Goal: Task Accomplishment & Management: Manage account settings

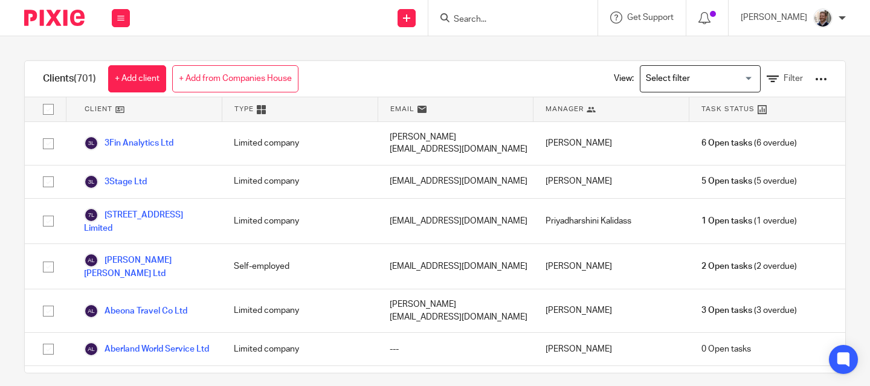
click at [486, 25] on div at bounding box center [513, 18] width 169 height 36
click at [483, 22] on input "Search" at bounding box center [507, 20] width 109 height 11
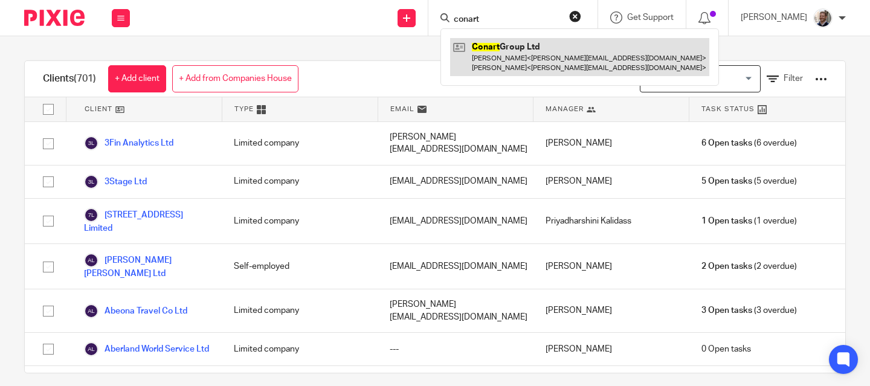
type input "conart"
click at [515, 67] on link at bounding box center [579, 56] width 259 height 37
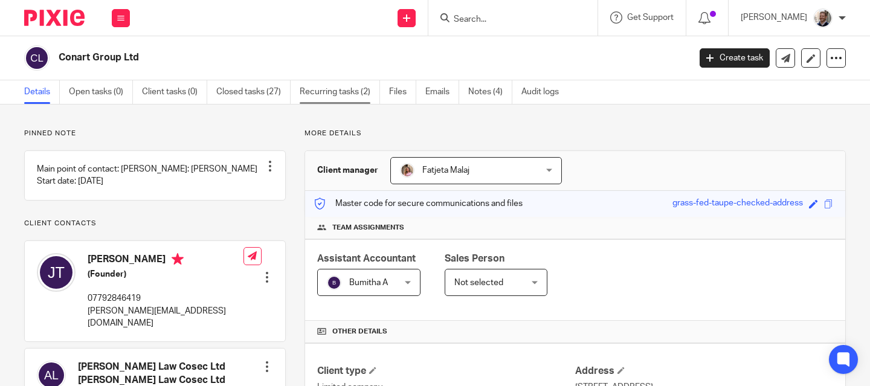
click at [348, 95] on link "Recurring tasks (2)" at bounding box center [340, 92] width 80 height 24
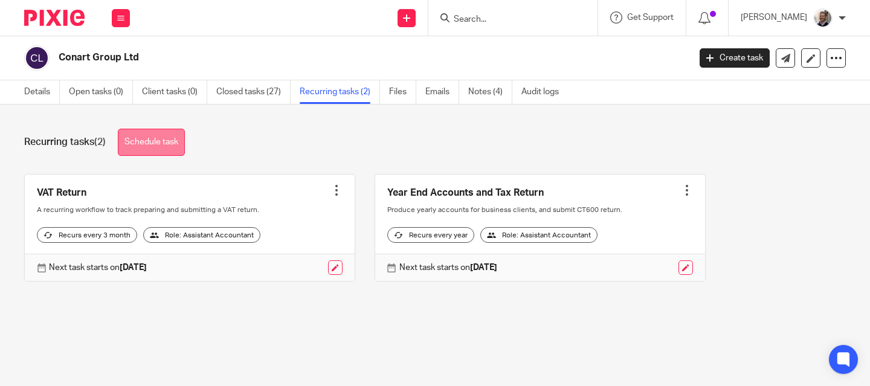
click at [151, 143] on link "Schedule task" at bounding box center [151, 142] width 67 height 27
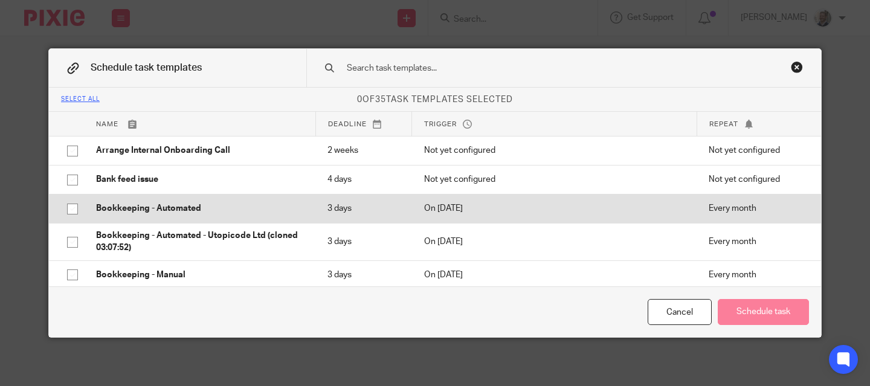
click at [203, 215] on p "Bookkeeping - Automated" at bounding box center [199, 208] width 207 height 12
checkbox input "true"
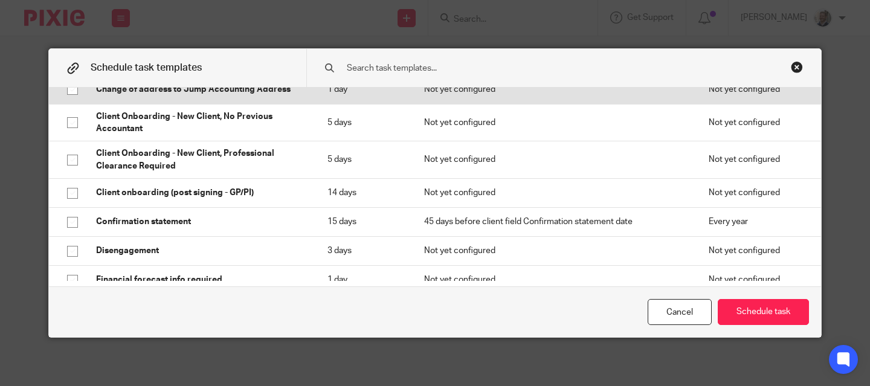
scroll to position [274, 0]
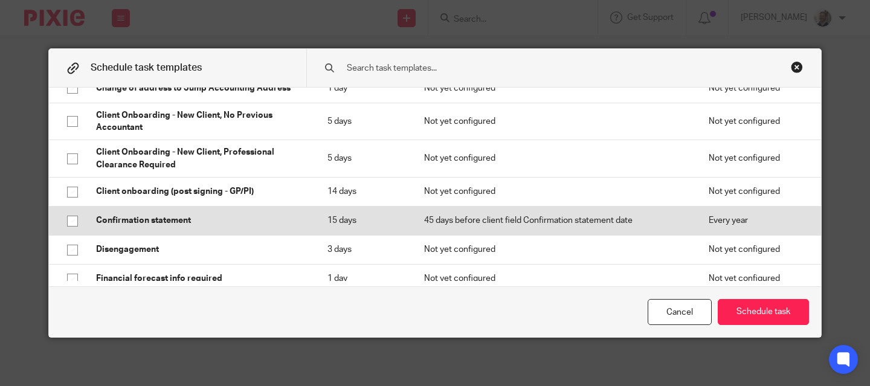
click at [257, 218] on p "Confirmation statement" at bounding box center [199, 221] width 207 height 12
checkbox input "true"
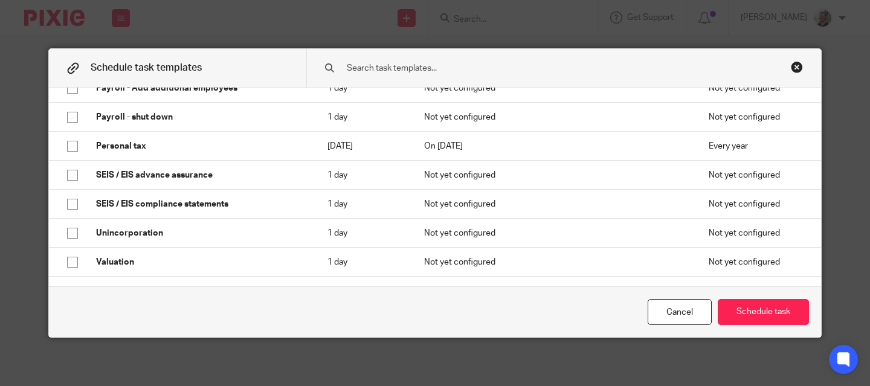
scroll to position [762, 0]
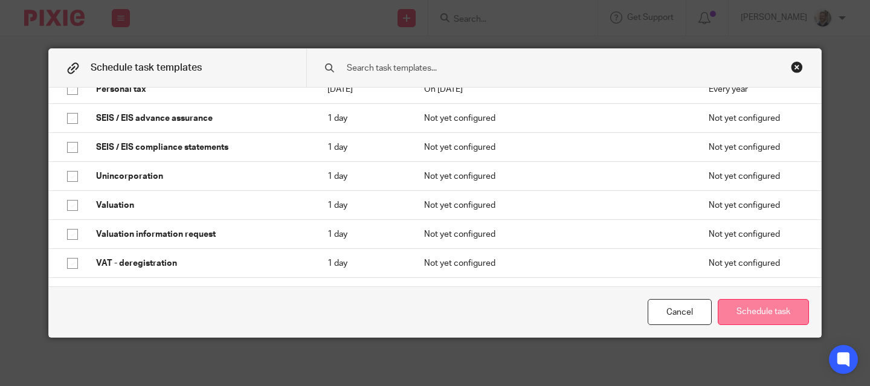
click at [740, 309] on button "Schedule task" at bounding box center [763, 312] width 91 height 26
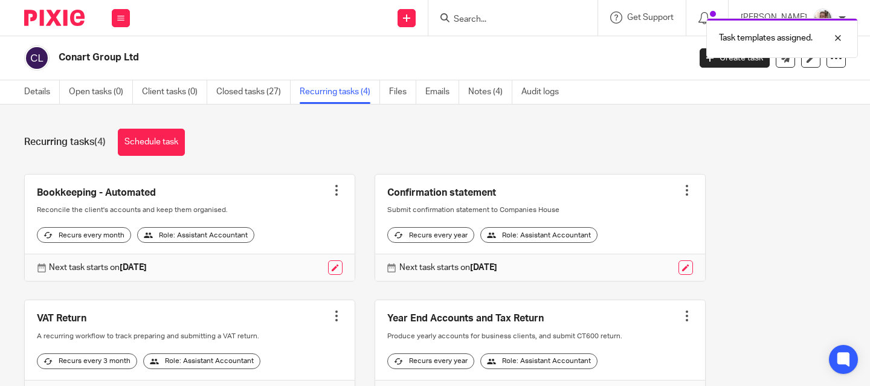
click at [322, 138] on div "Recurring tasks (4) Schedule task" at bounding box center [435, 142] width 822 height 27
click at [34, 94] on link "Details" at bounding box center [42, 92] width 36 height 24
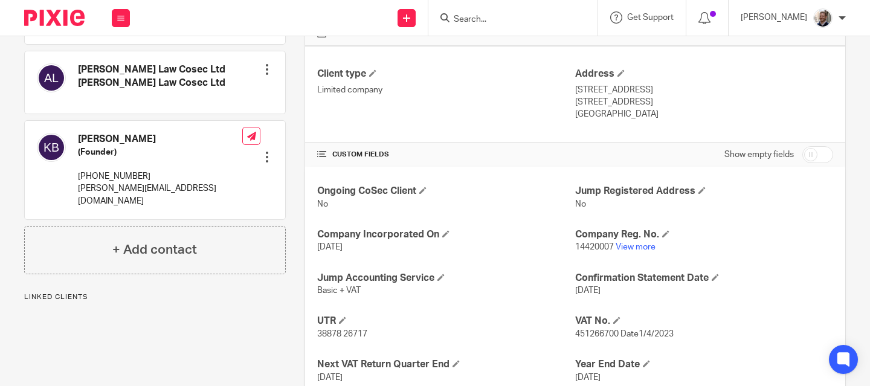
scroll to position [300, 0]
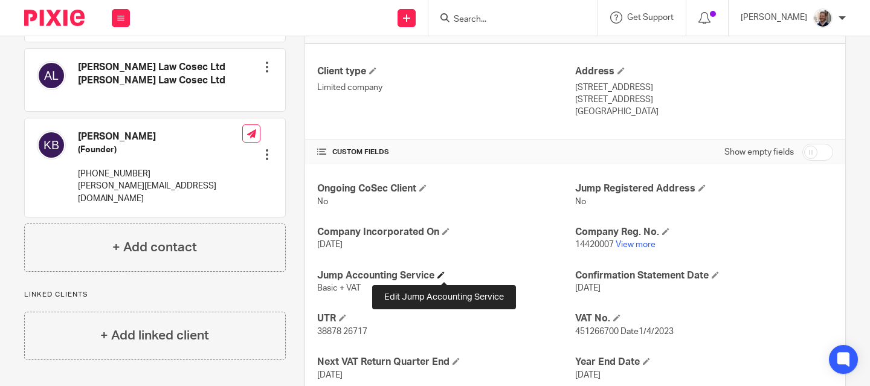
click at [444, 277] on span at bounding box center [441, 274] width 7 height 7
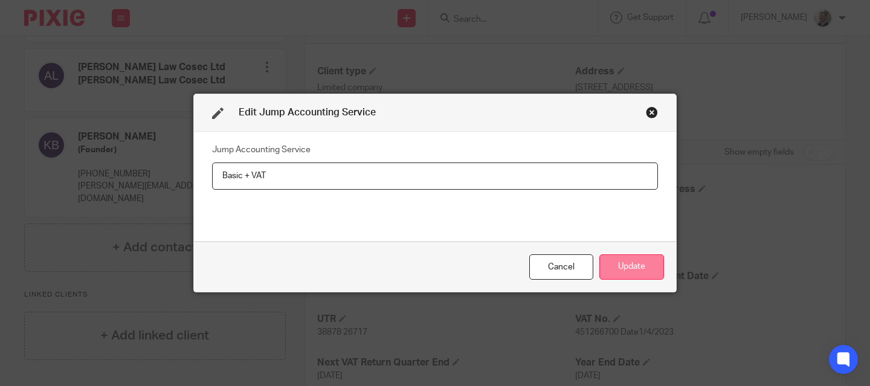
click at [622, 268] on button "Update" at bounding box center [632, 267] width 65 height 26
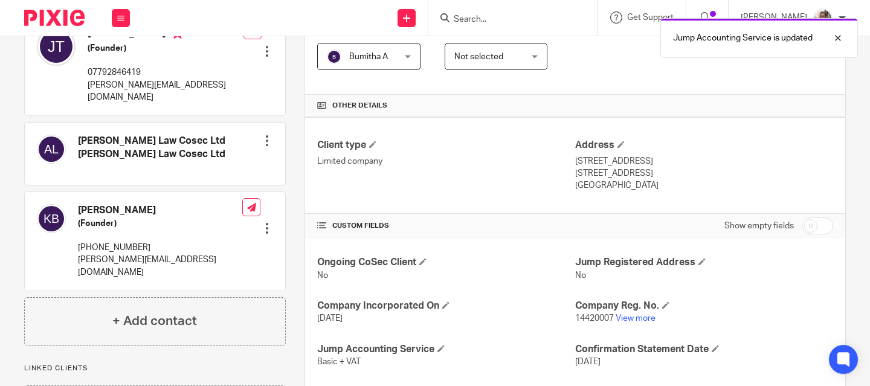
scroll to position [162, 0]
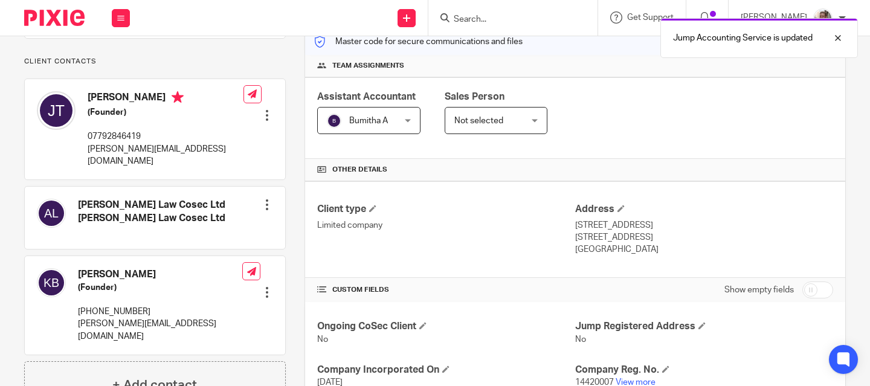
click at [266, 287] on div at bounding box center [267, 292] width 12 height 12
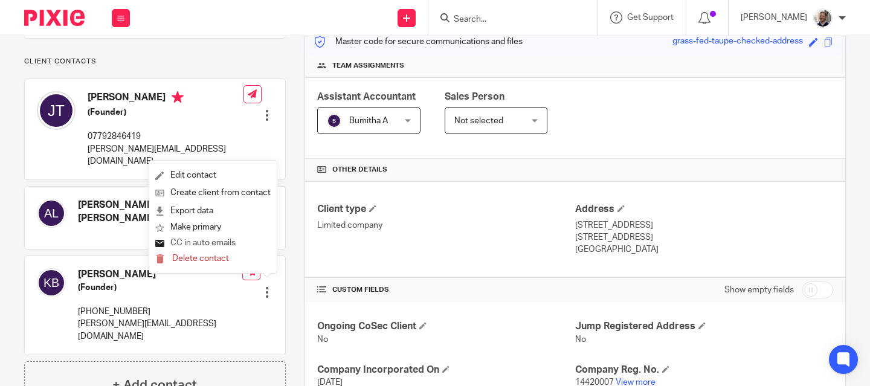
click at [213, 244] on button "CC in auto emails" at bounding box center [195, 244] width 80 height 16
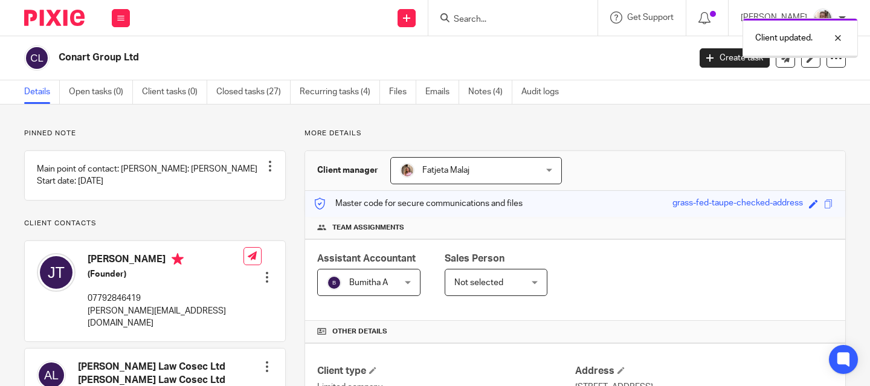
click at [488, 22] on input "Search" at bounding box center [507, 20] width 109 height 11
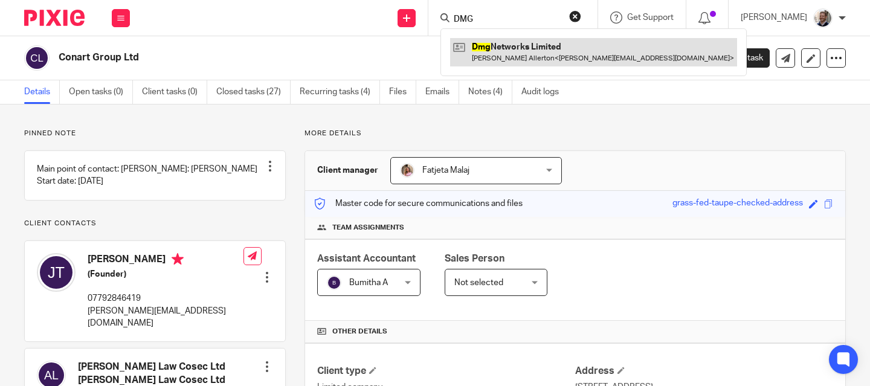
type input "DMG"
click at [540, 51] on link at bounding box center [593, 52] width 287 height 28
